Goal: Check status: Check status

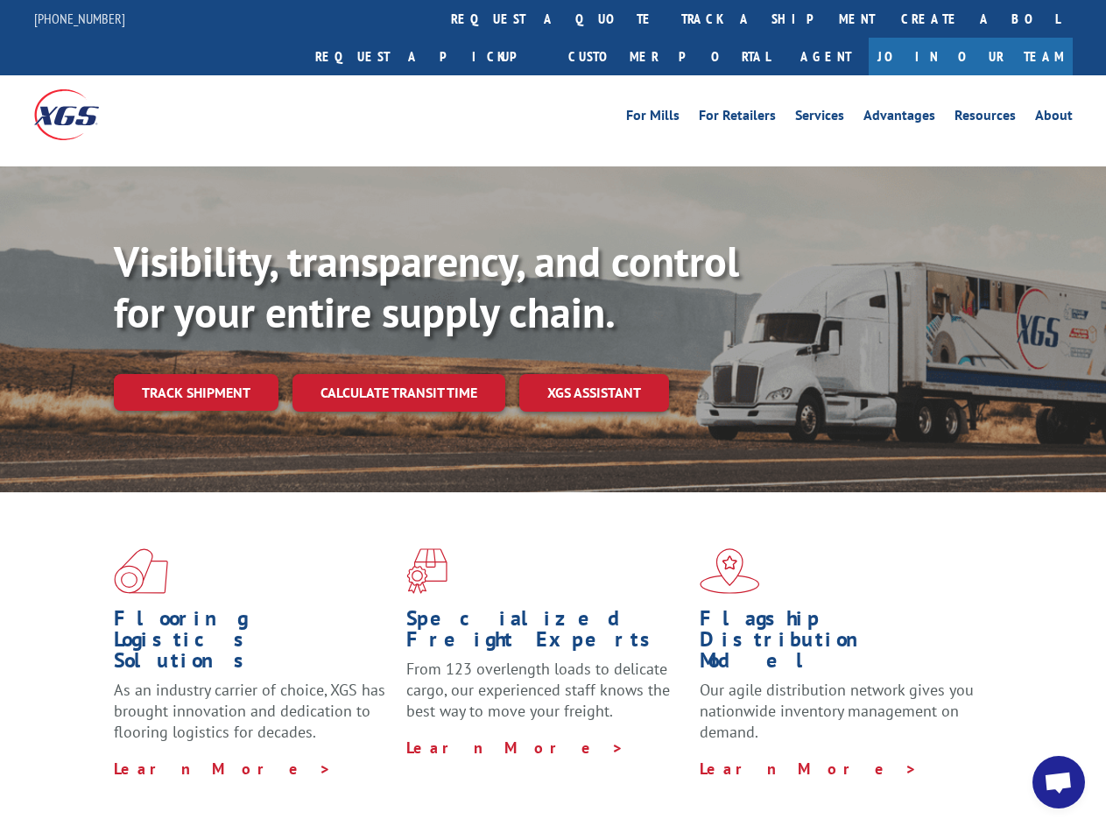
click at [553, 413] on div "Visibility, transparency, and control for your entire supply chain. Track shipm…" at bounding box center [610, 359] width 992 height 244
click at [668, 18] on link "track a shipment" at bounding box center [778, 19] width 220 height 38
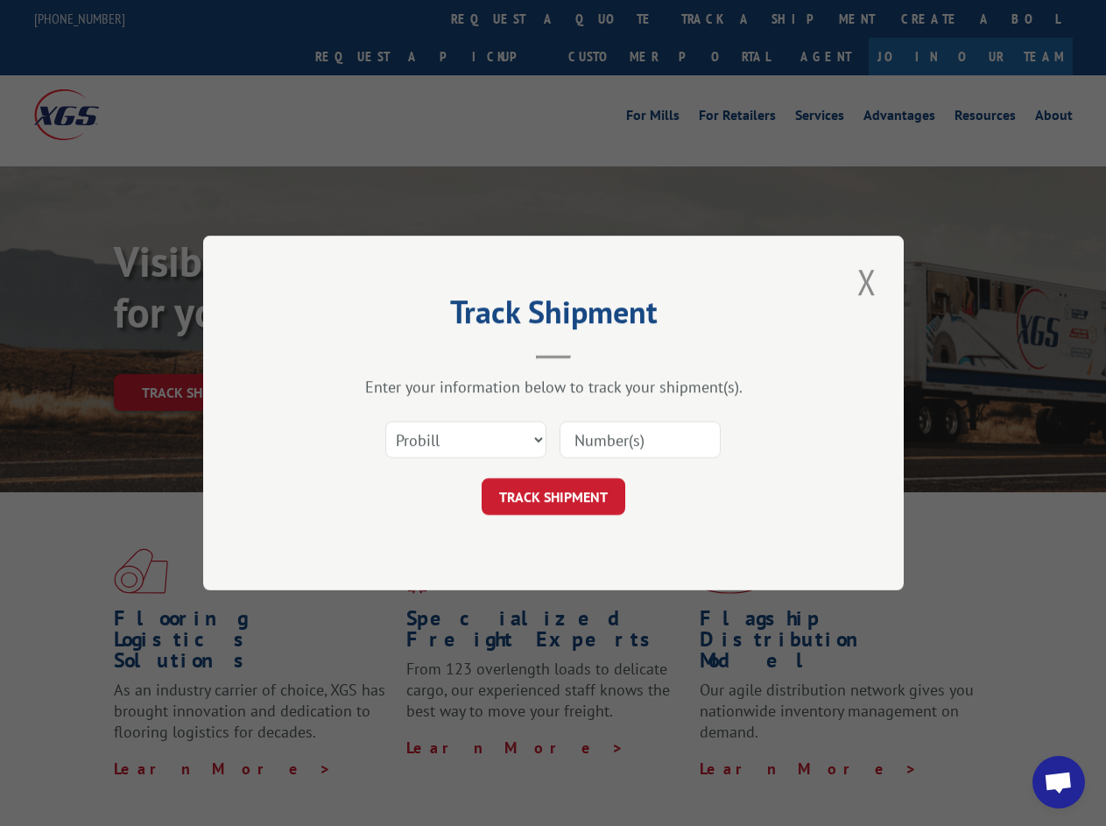
click at [611, 18] on div "Track Shipment Enter your information below to track your shipment(s). Select c…" at bounding box center [553, 413] width 1106 height 826
click at [721, 18] on div "Track Shipment Enter your information below to track your shipment(s). Select c…" at bounding box center [553, 413] width 1106 height 826
click at [195, 354] on div "Track Shipment Enter your information below to track your shipment(s). Select c…" at bounding box center [553, 413] width 1106 height 826
click at [398, 354] on header "Track Shipment" at bounding box center [554, 330] width 526 height 60
click at [595, 354] on header "Track Shipment" at bounding box center [554, 330] width 526 height 60
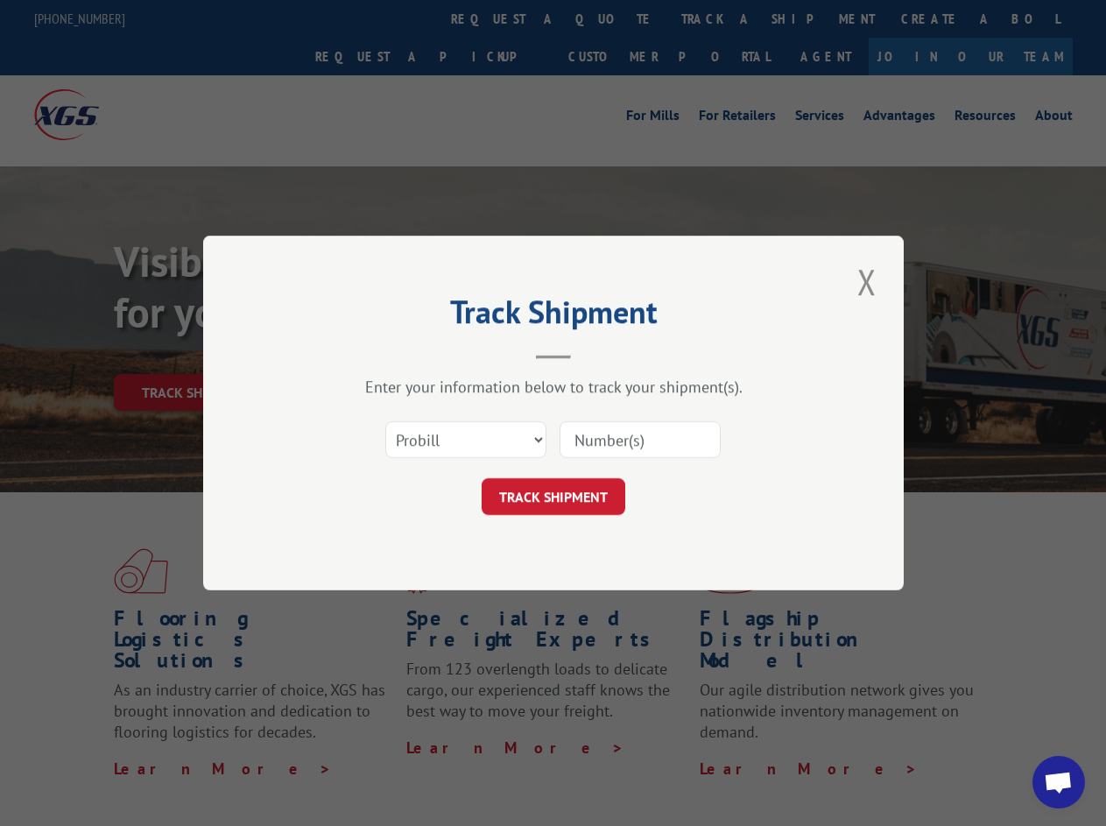
scroll to position [568, 0]
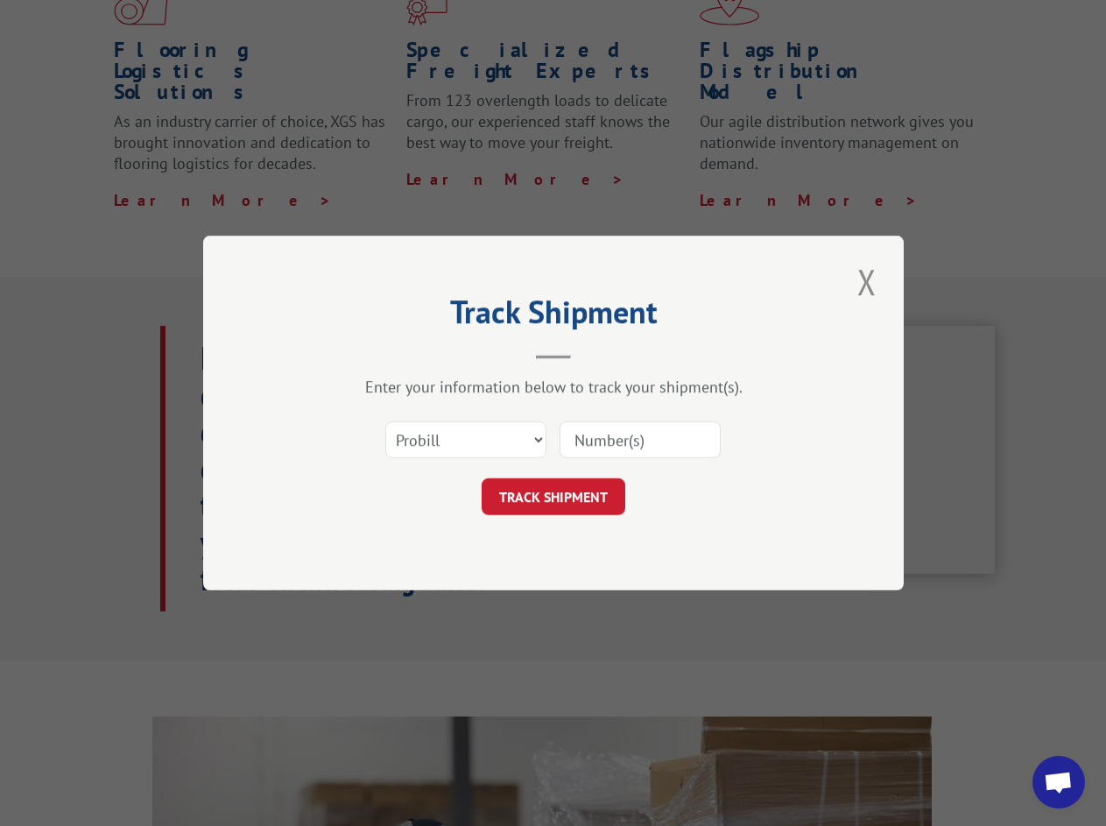
click at [1059, 782] on span "Open chat" at bounding box center [1058, 784] width 29 height 25
